Goal: Information Seeking & Learning: Learn about a topic

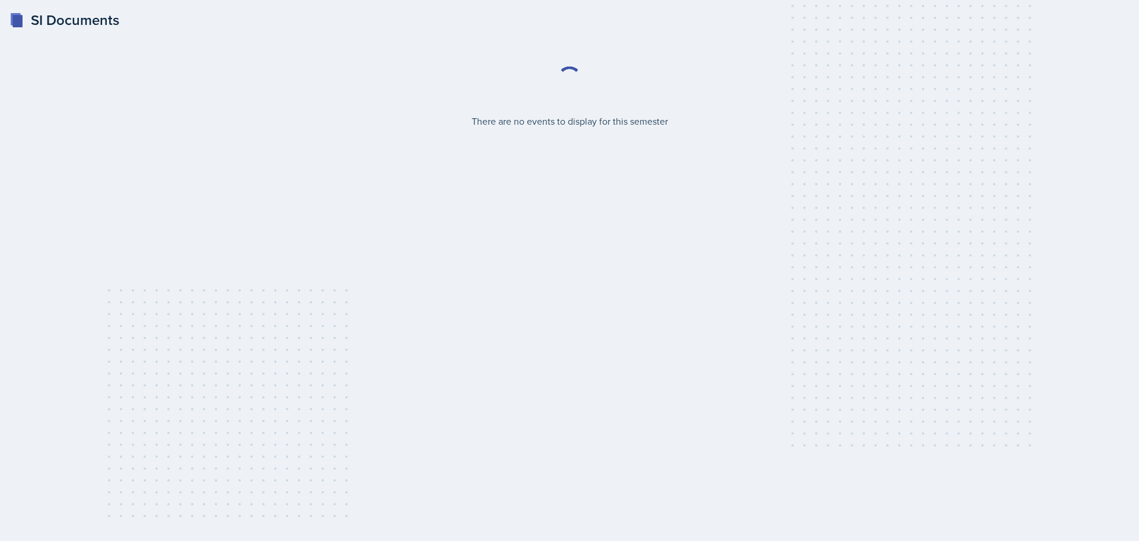
select select "2bed604d-1099-4043-b1bc-2365e8740244"
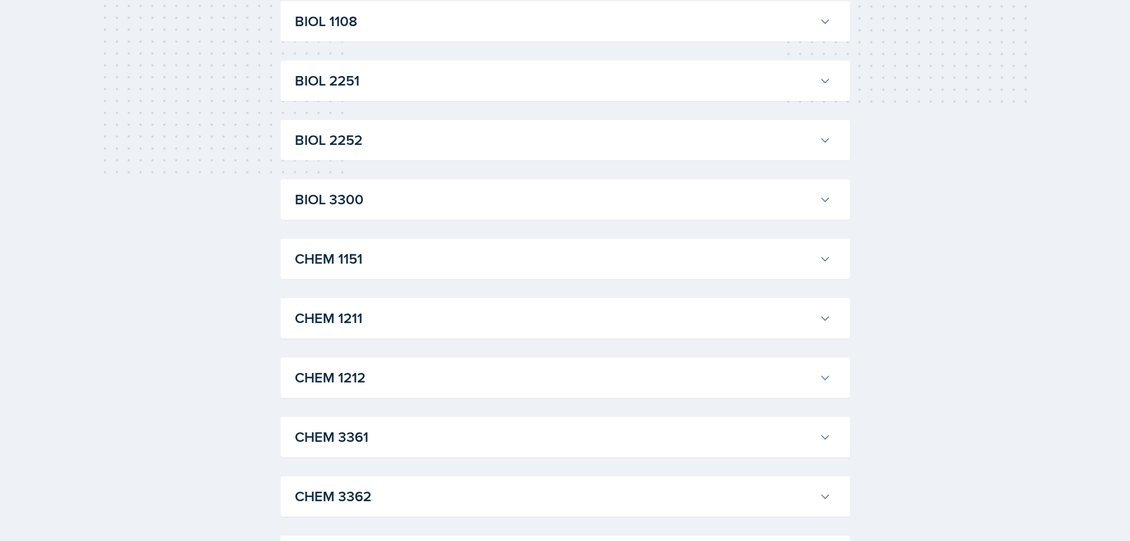
scroll to position [39, 0]
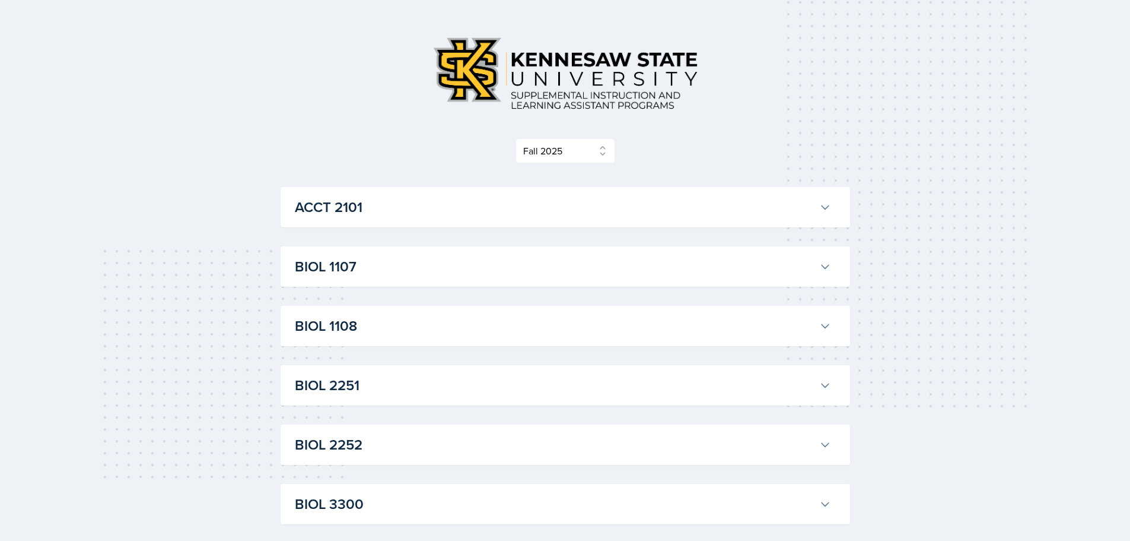
click at [447, 206] on h3 "ACCT 2101" at bounding box center [555, 206] width 520 height 21
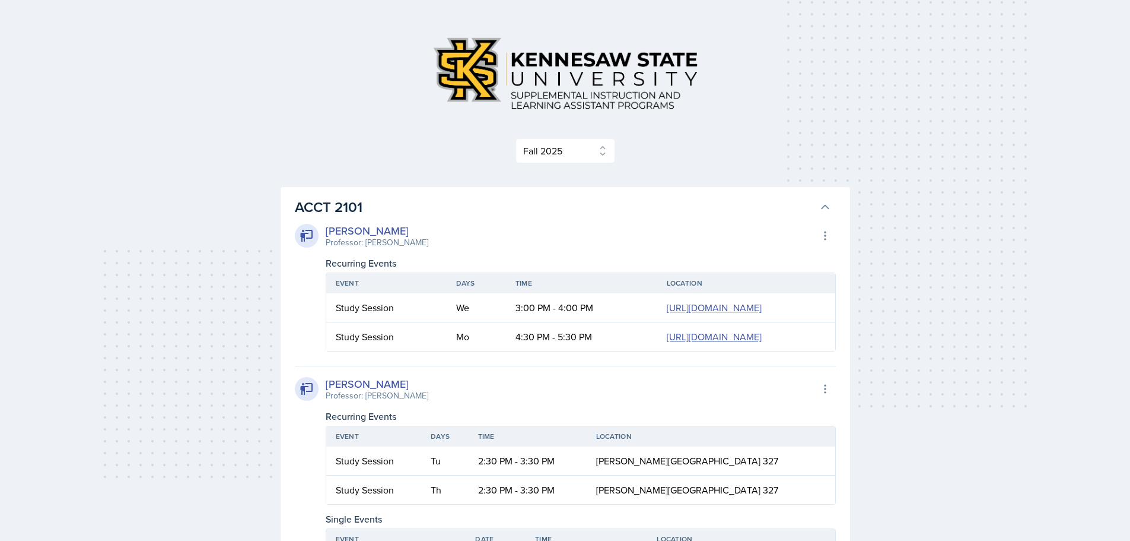
click at [430, 197] on h3 "ACCT 2101" at bounding box center [555, 206] width 520 height 21
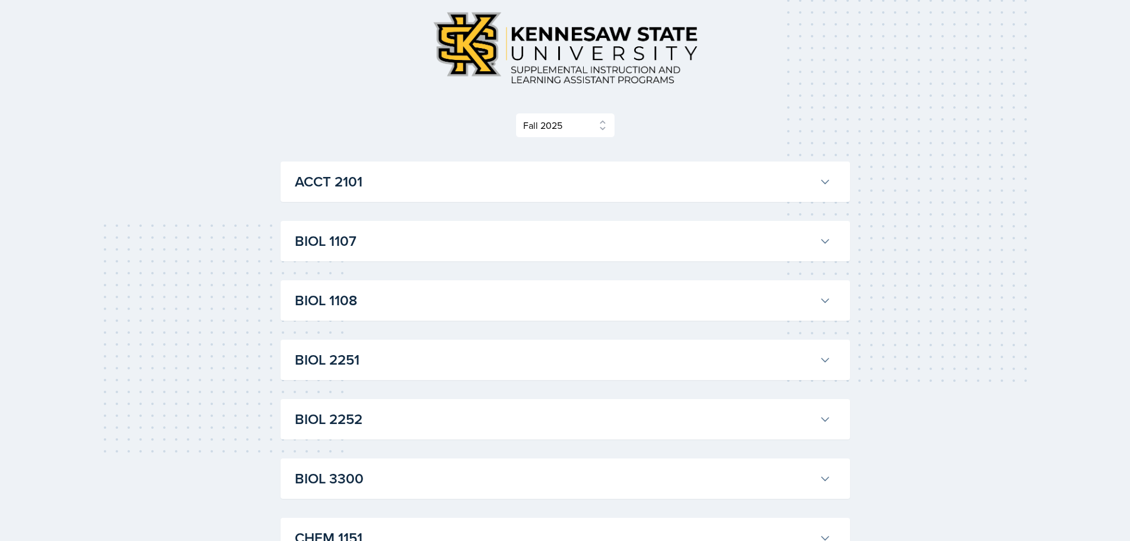
scroll to position [0, 0]
